Goal: Task Accomplishment & Management: Use online tool/utility

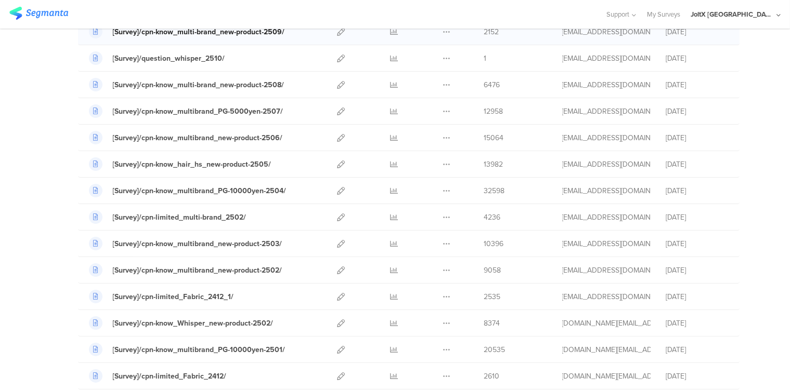
scroll to position [231, 0]
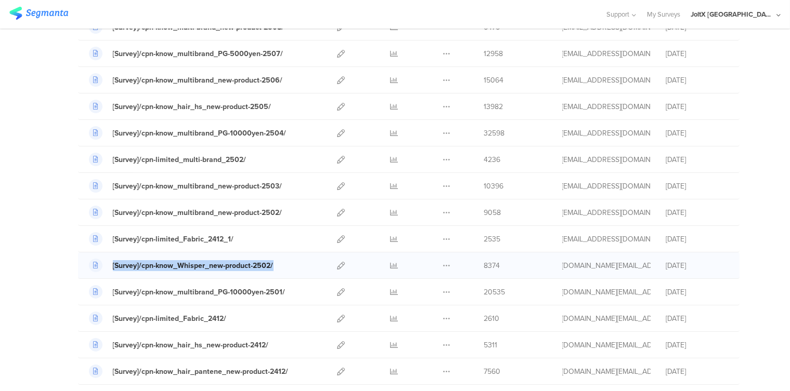
drag, startPoint x: 279, startPoint y: 266, endPoint x: 100, endPoint y: 266, distance: 178.3
click at [100, 266] on div "[Survey]/cpn-know_Whisper_new-product-2502/" at bounding box center [202, 266] width 226 height 14
copy link "[Survey]/cpn-know_Whisper_new-product-2502/"
drag, startPoint x: 645, startPoint y: 19, endPoint x: 638, endPoint y: 26, distance: 9.2
click at [636, 19] on span "Support Help Center Live Chat" at bounding box center [616, 14] width 41 height 29
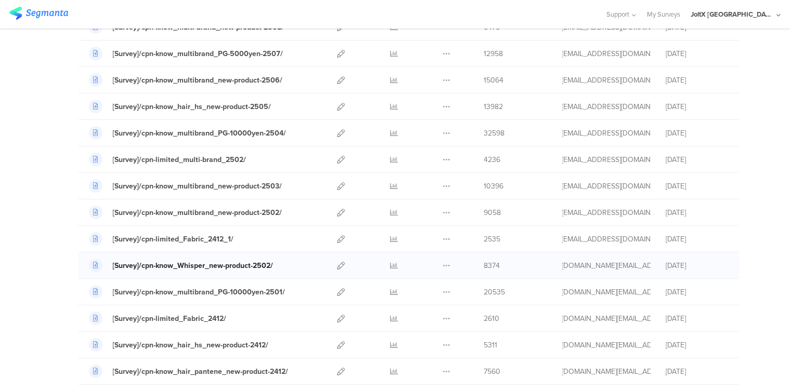
click at [202, 265] on div "[Survey]/cpn-know_Whisper_new-product-2502/" at bounding box center [193, 265] width 161 height 11
click at [217, 264] on div "[Survey]/cpn-know_Whisper_new-product-2502/" at bounding box center [193, 265] width 161 height 11
click at [337, 264] on icon at bounding box center [341, 266] width 8 height 8
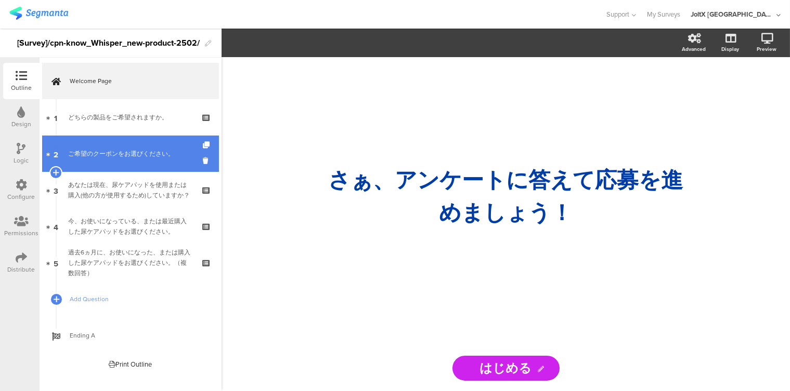
click at [96, 161] on link "2 ご希望のクーポンをお選びください。" at bounding box center [130, 154] width 177 height 36
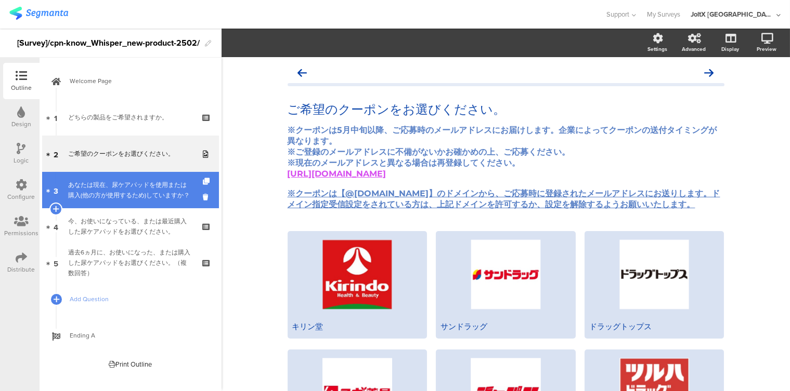
click at [100, 187] on div "あなたは現在、尿ケアパッドを使用または購入(他の方が使用するため)していますか？" at bounding box center [130, 190] width 124 height 21
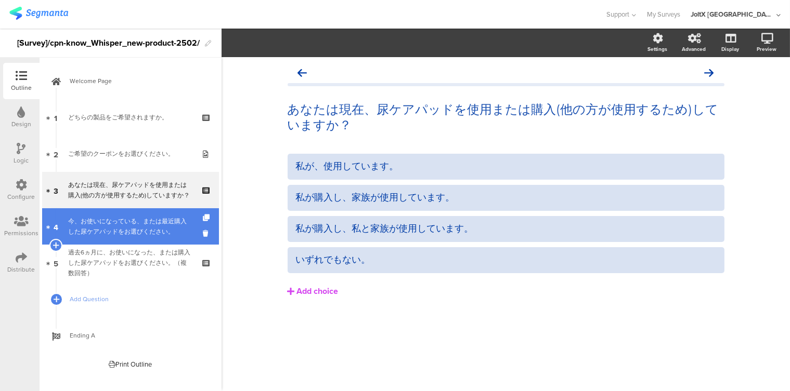
click at [102, 225] on div "今、お使いになっている、または最近購入した尿ケアパッドをお選びください。" at bounding box center [130, 226] width 124 height 21
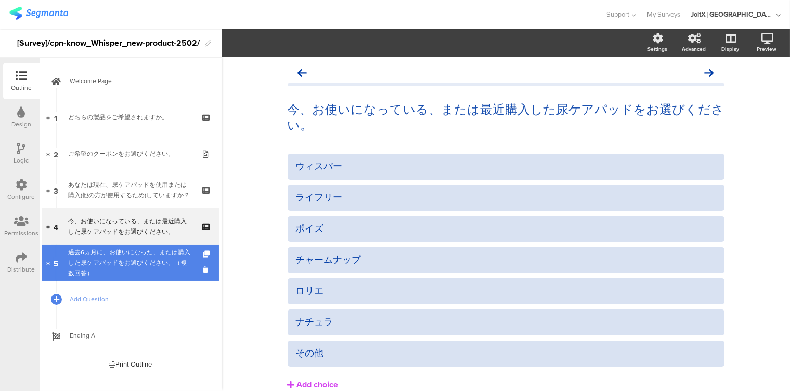
click at [112, 264] on div "過去6ヵ月に、お使いになった、または購入した尿ケアパッドをお選びください。（複数回答）" at bounding box center [130, 262] width 124 height 31
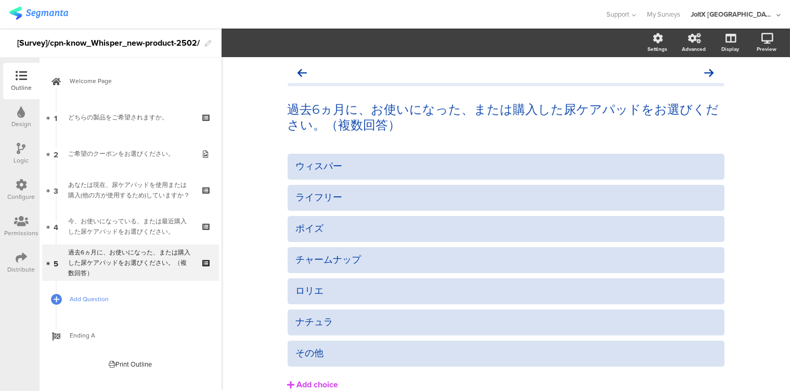
click at [98, 298] on span "Add Question" at bounding box center [136, 299] width 133 height 10
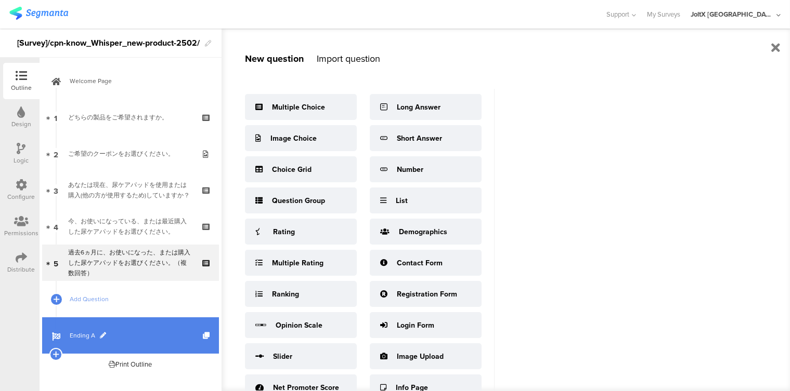
click at [82, 332] on span "Ending A" at bounding box center [136, 336] width 133 height 10
